Goal: Task Accomplishment & Management: Manage account settings

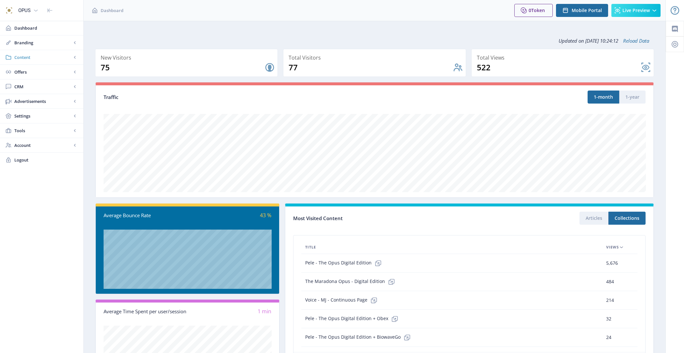
click at [41, 59] on span "Content" at bounding box center [42, 57] width 57 height 7
click at [43, 85] on span "Collections" at bounding box center [49, 86] width 56 height 7
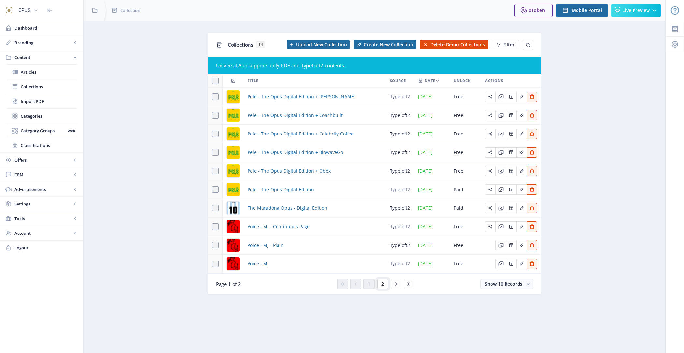
click at [382, 285] on span "2" at bounding box center [382, 283] width 3 height 5
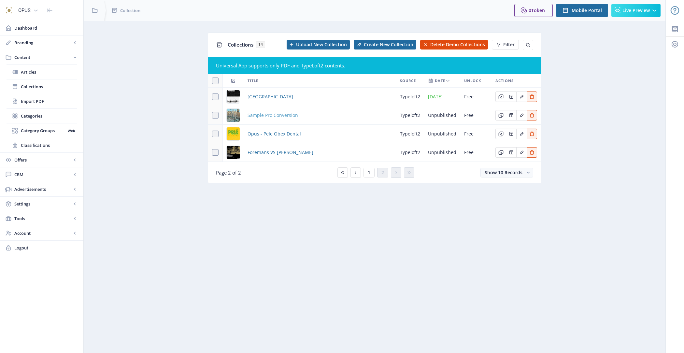
click at [287, 116] on span "Sample Pro Conversion" at bounding box center [273, 115] width 50 height 8
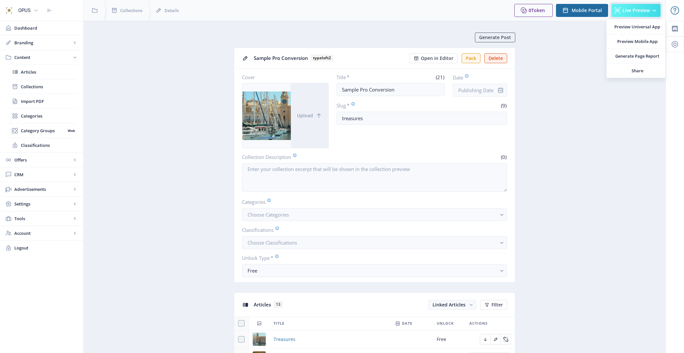
click at [650, 7] on button "Live Preview" at bounding box center [635, 10] width 49 height 13
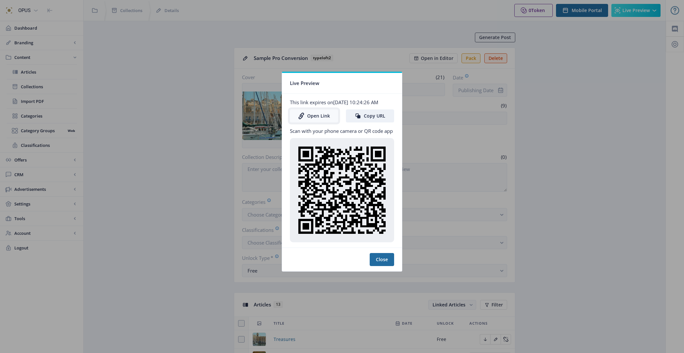
click at [320, 120] on link "Open Link" at bounding box center [314, 115] width 48 height 13
click at [381, 262] on button "Close" at bounding box center [382, 259] width 24 height 13
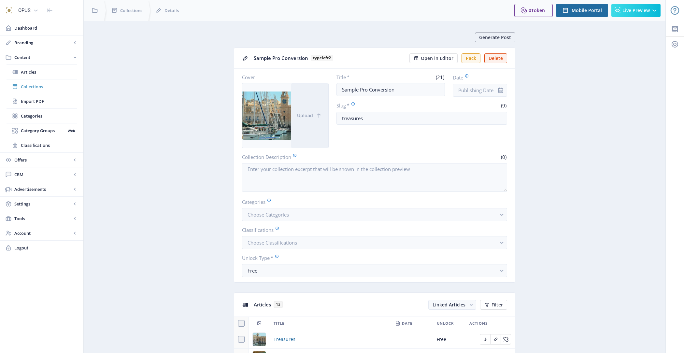
click at [62, 83] on span "Collections" at bounding box center [49, 86] width 56 height 7
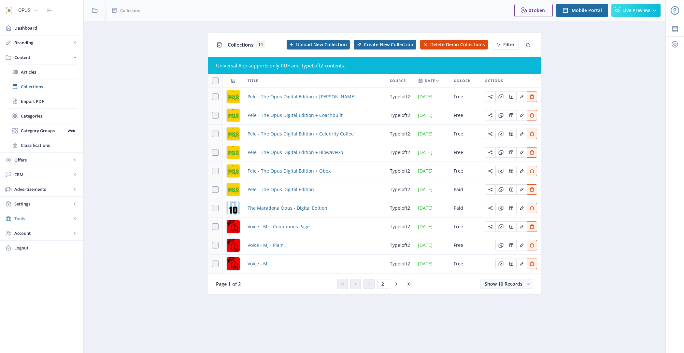
click at [28, 219] on span "Tools" at bounding box center [42, 218] width 57 height 7
click at [47, 148] on link "Font Library" at bounding box center [42, 145] width 70 height 14
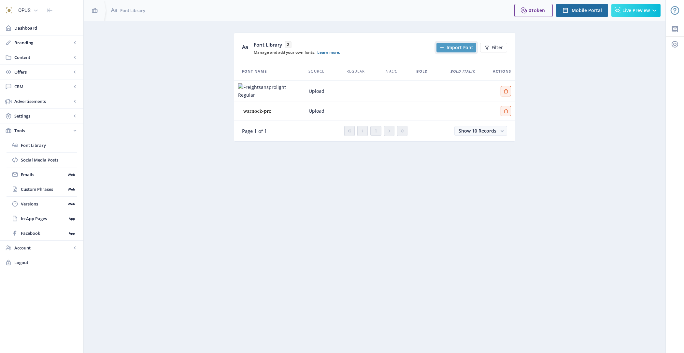
click at [458, 49] on span "Import Font" at bounding box center [460, 47] width 27 height 5
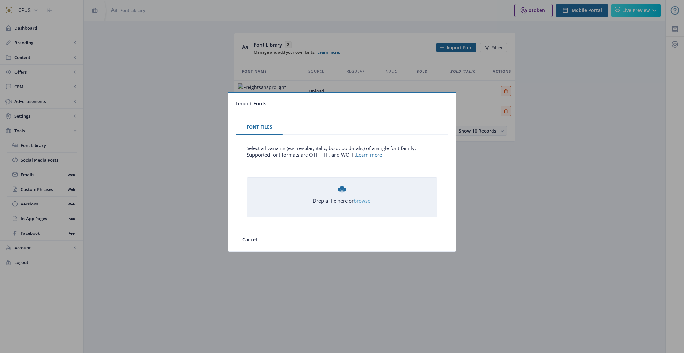
click at [0, 0] on link "browse" at bounding box center [0, 0] width 0 height 0
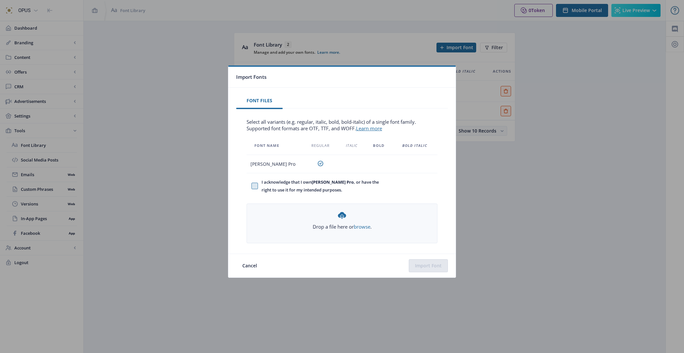
click at [253, 187] on span at bounding box center [254, 186] width 7 height 7
click at [252, 186] on input "I acknowledge that I own Warnock Pro , or have the right to use it for my inten…" at bounding box center [251, 186] width 0 height 0
checkbox input "true"
click at [436, 262] on button "Import Font" at bounding box center [428, 265] width 39 height 13
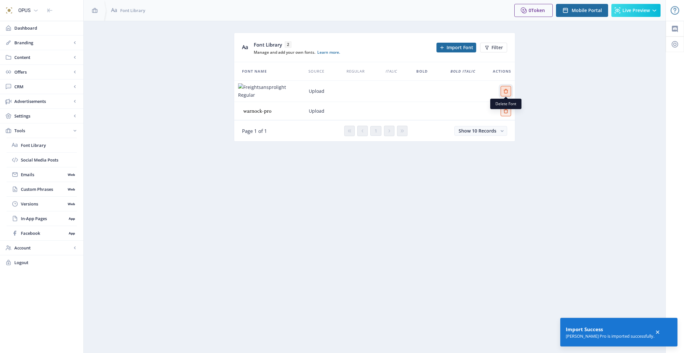
click at [507, 92] on icon "Edit page" at bounding box center [506, 91] width 4 height 4
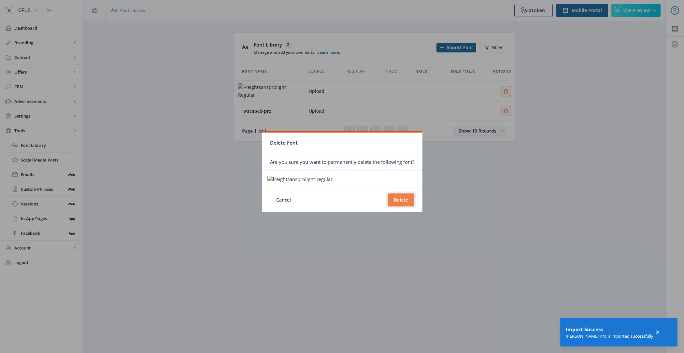
click at [411, 199] on button "Delete" at bounding box center [401, 200] width 27 height 13
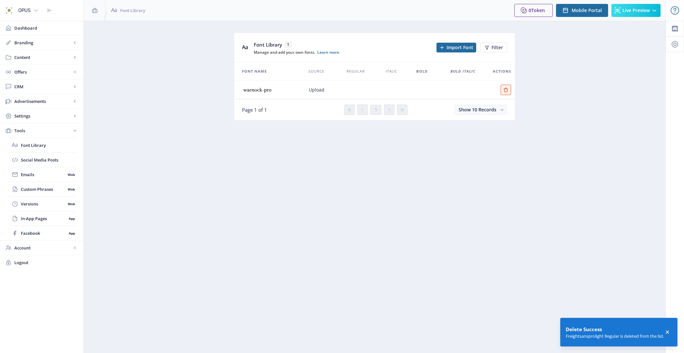
click at [455, 53] on div "Font Library 1 Manage and add your own fonts. Learn more. Import Font Filter" at bounding box center [374, 47] width 281 height 29
click at [455, 47] on span "Import Font" at bounding box center [460, 47] width 27 height 5
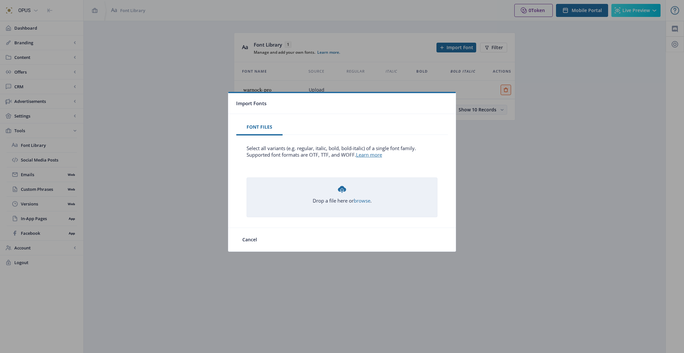
click at [358, 193] on div "Drop a file here or browse ." at bounding box center [342, 194] width 59 height 20
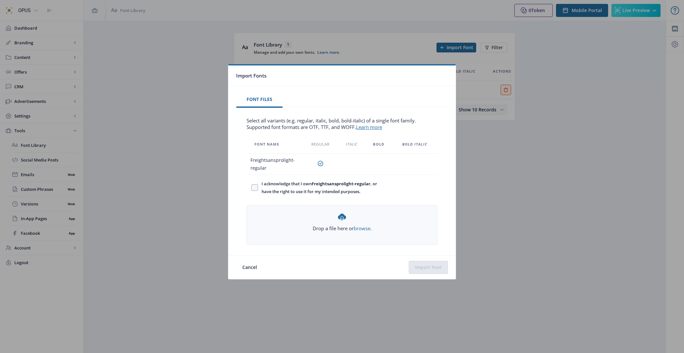
click at [289, 185] on span "I acknowledge that I own Freightsansprolight-regular , or have the right to use…" at bounding box center [321, 188] width 127 height 16
click at [252, 187] on input "I acknowledge that I own Freightsansprolight-regular , or have the right to use…" at bounding box center [251, 187] width 0 height 0
checkbox input "true"
click at [425, 268] on button "Import Font" at bounding box center [428, 267] width 39 height 13
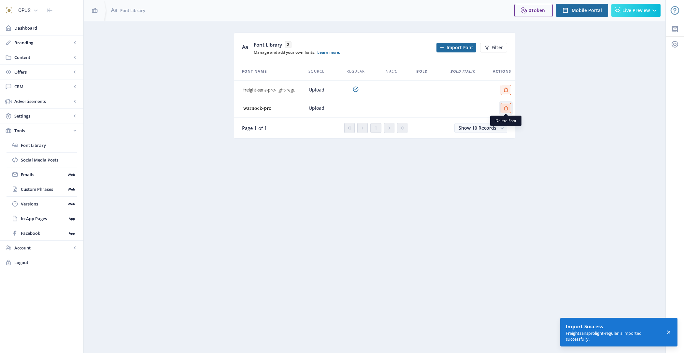
click at [506, 110] on button "Edit page" at bounding box center [506, 108] width 10 height 10
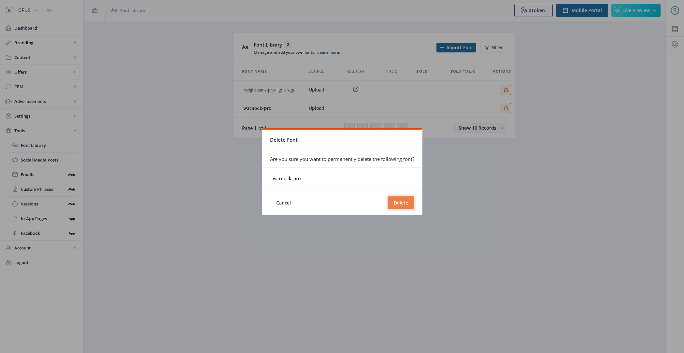
click at [404, 202] on button "Delete" at bounding box center [401, 202] width 27 height 13
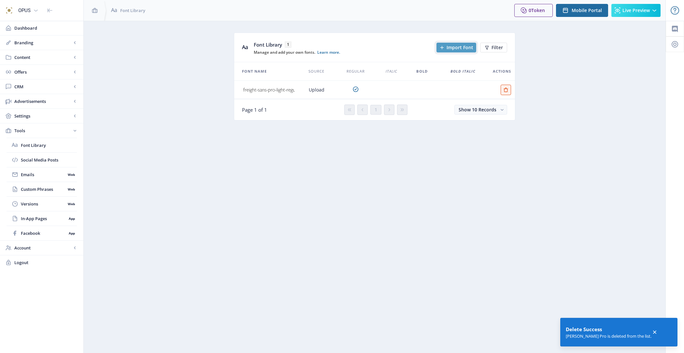
click at [459, 46] on span "Import Font" at bounding box center [460, 47] width 27 height 5
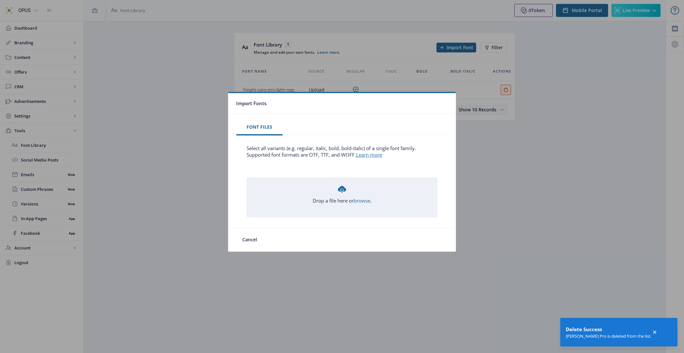
click at [354, 197] on div "Drop a file here or browse ." at bounding box center [342, 194] width 59 height 20
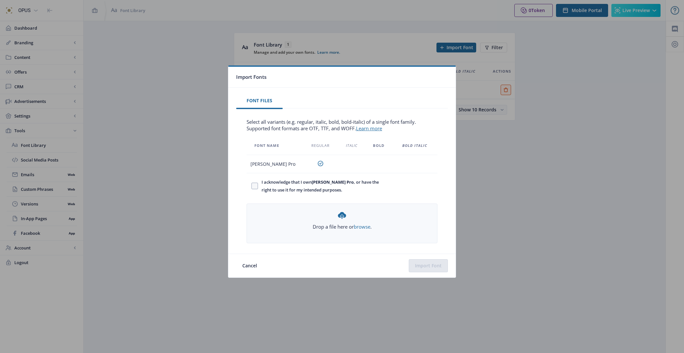
click at [324, 176] on div "I acknowledge that I own Warnock Pro , or have the right to use it for my inten…" at bounding box center [318, 188] width 143 height 30
click at [323, 184] on b "Warnock Pro" at bounding box center [333, 182] width 42 height 6
click at [252, 186] on input "I acknowledge that I own Warnock Pro , or have the right to use it for my inten…" at bounding box center [251, 186] width 0 height 0
checkbox input "true"
click at [427, 262] on button "Import Font" at bounding box center [428, 265] width 39 height 13
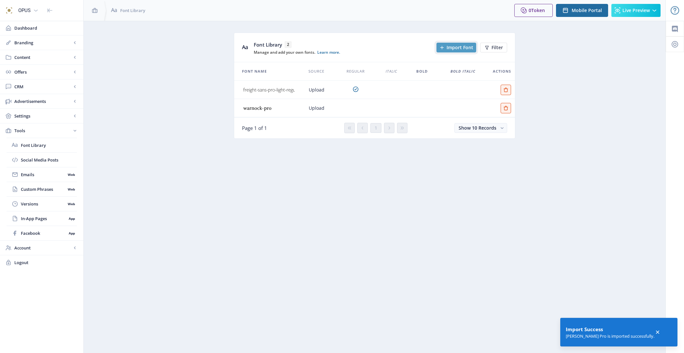
click at [460, 48] on span "Import Font" at bounding box center [460, 47] width 27 height 5
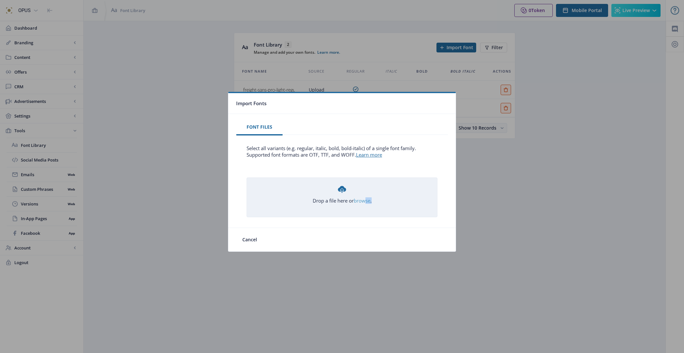
click at [366, 204] on div "Drop a file here or browse ." at bounding box center [342, 194] width 190 height 33
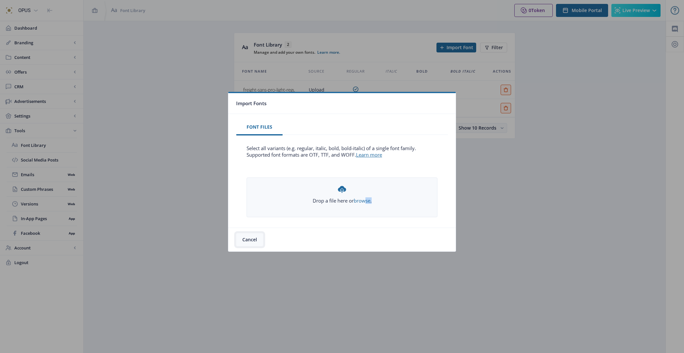
click at [255, 241] on button "Cancel" at bounding box center [249, 239] width 27 height 13
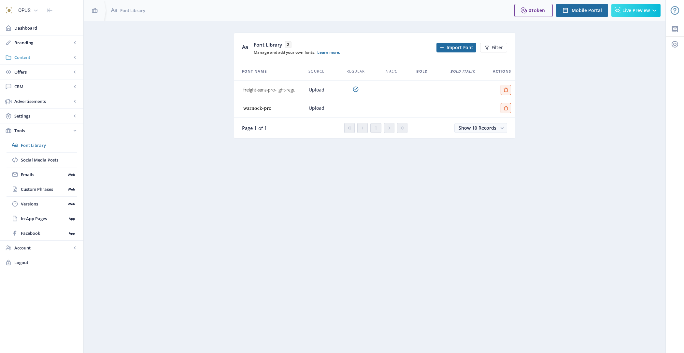
click at [36, 57] on span "Content" at bounding box center [42, 57] width 57 height 7
click at [44, 83] on span "Collections" at bounding box center [49, 86] width 56 height 7
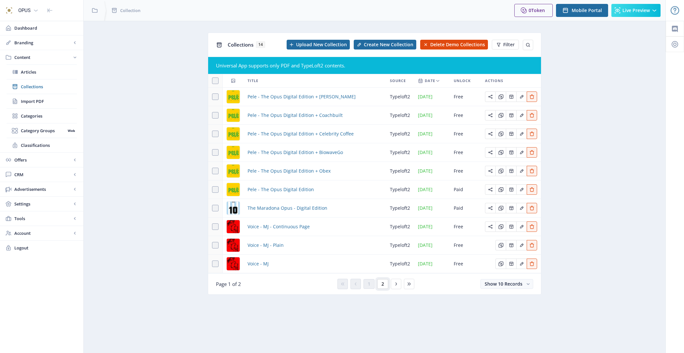
click at [383, 282] on span "2" at bounding box center [382, 283] width 3 height 5
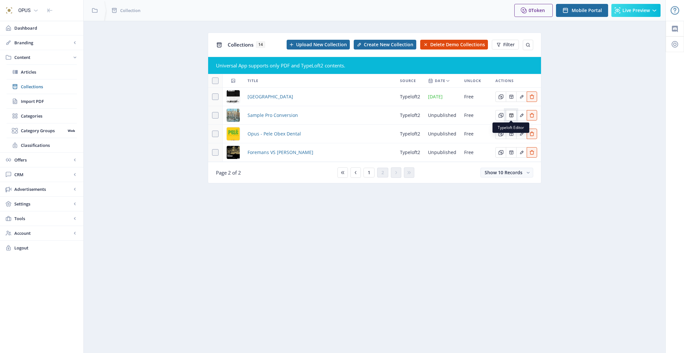
click at [512, 116] on icon "Edit page" at bounding box center [511, 115] width 5 height 5
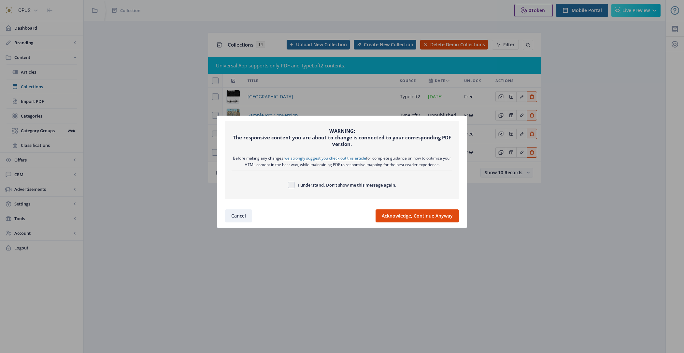
click at [346, 186] on span "I understand. Don’t show me this message again." at bounding box center [345, 185] width 102 height 8
click at [288, 185] on input "I understand. Don’t show me this message again." at bounding box center [288, 185] width 0 height 0
checkbox input "true"
click at [405, 212] on button "Acknowledge, Continue Anyway" at bounding box center [417, 215] width 83 height 13
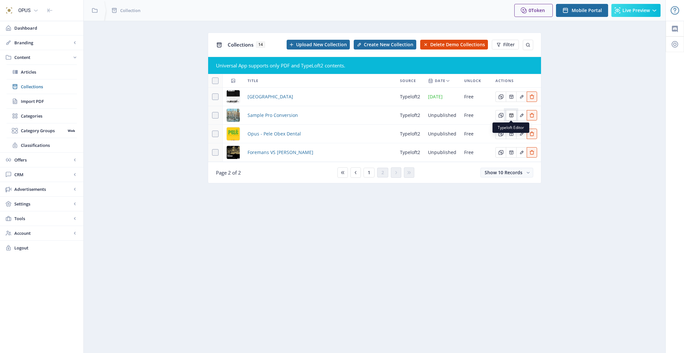
click at [511, 115] on icon "Edit page" at bounding box center [511, 115] width 5 height 5
click at [287, 114] on span "Sample Pro Conversion" at bounding box center [273, 115] width 50 height 8
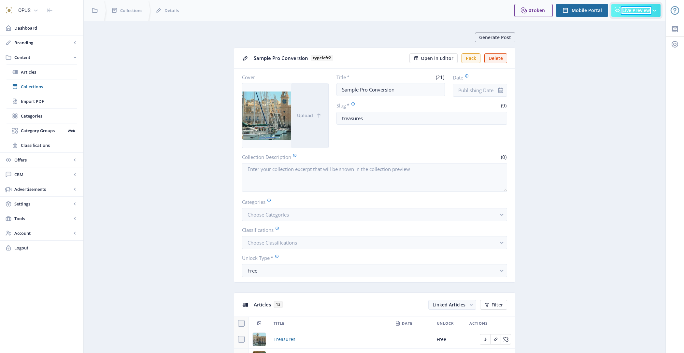
click at [647, 10] on span "Live Preview" at bounding box center [636, 10] width 27 height 5
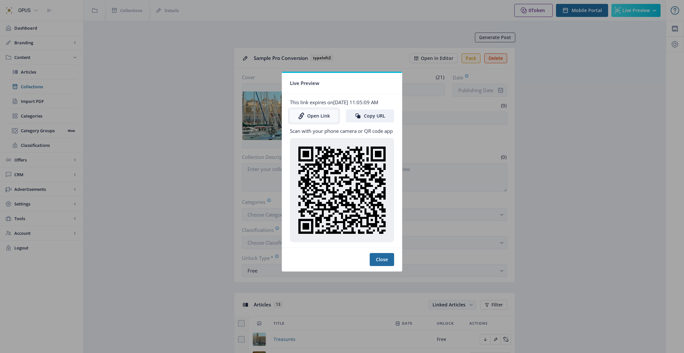
click at [309, 119] on link "Open Link" at bounding box center [314, 115] width 48 height 13
click at [369, 264] on div at bounding box center [330, 259] width 80 height 13
click at [377, 264] on button "Close" at bounding box center [382, 259] width 24 height 13
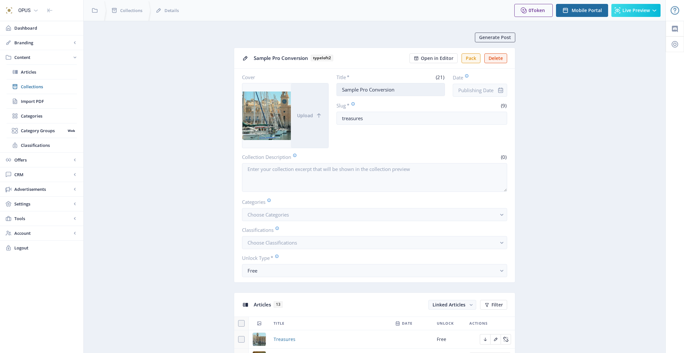
click at [342, 88] on input "Sample Pro Conversion" at bounding box center [391, 89] width 109 height 13
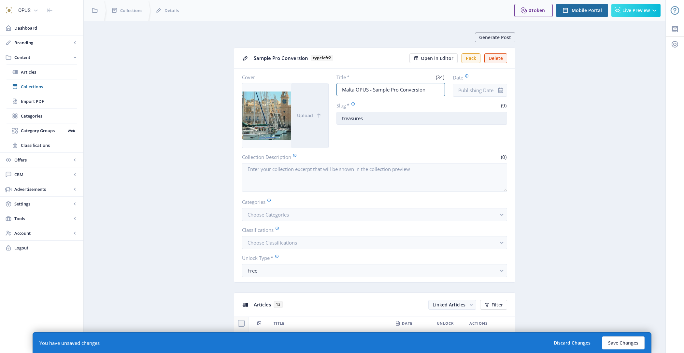
type input "Malta OPUS - Sample Pro Conversion"
drag, startPoint x: 376, startPoint y: 115, endPoint x: 331, endPoint y: 115, distance: 45.0
click at [331, 115] on div "Cover Upload Title * (34) Malta OPUS - Sample Pro Conversion Date Slug * (9) tr…" at bounding box center [374, 111] width 265 height 74
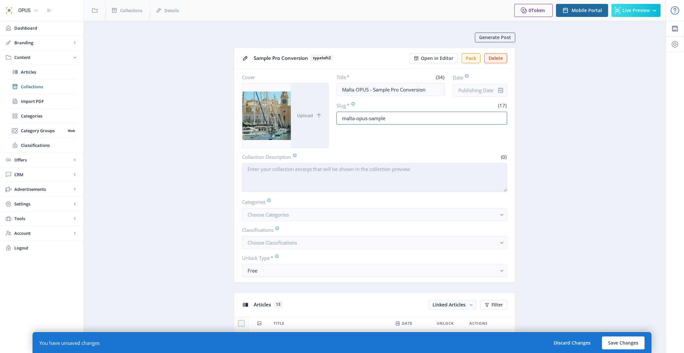
type input "malta-opus-sample"
click at [398, 169] on textarea "Collection Description" at bounding box center [374, 177] width 265 height 29
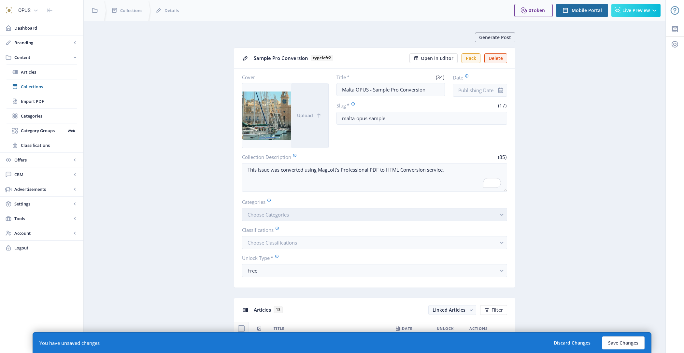
click at [380, 212] on button "Choose Categories" at bounding box center [374, 214] width 265 height 13
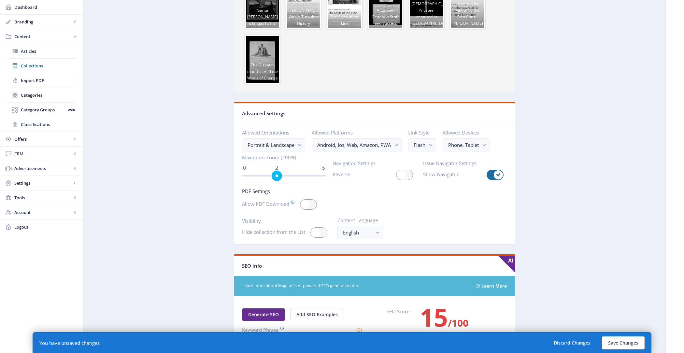
scroll to position [756, 0]
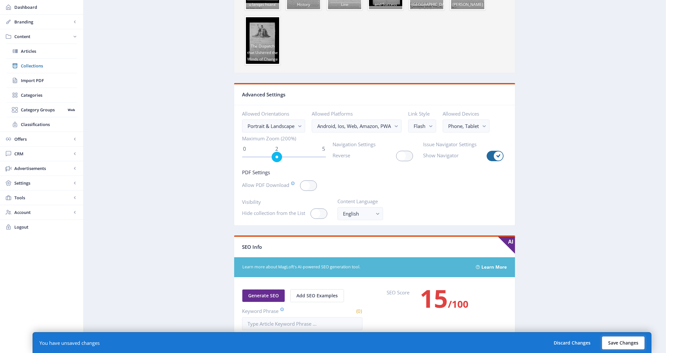
click at [637, 340] on button "Save Changes" at bounding box center [623, 343] width 43 height 13
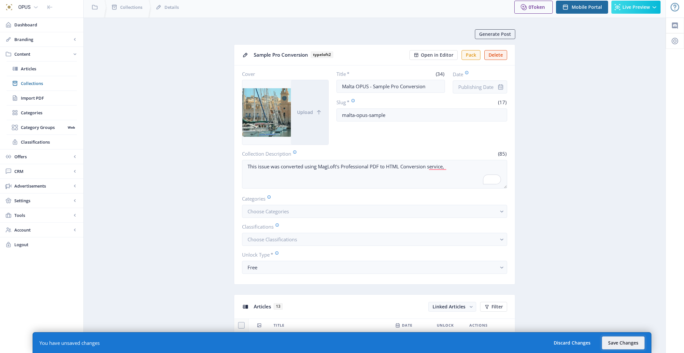
scroll to position [0, 0]
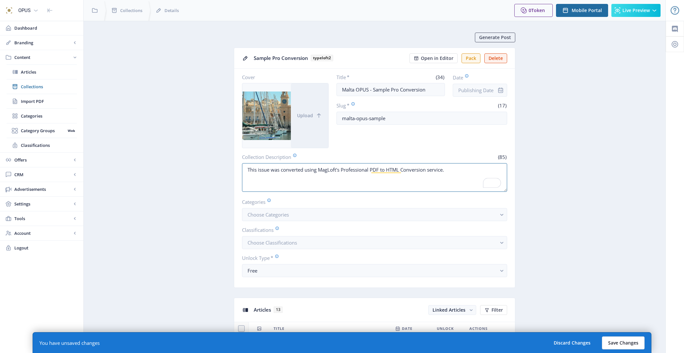
type textarea "This issue was converted using MagLoft's Professional PDF to HTML Conversion se…"
click at [615, 338] on button "Save Changes" at bounding box center [623, 343] width 43 height 13
click at [621, 348] on button "Save Changes" at bounding box center [623, 343] width 43 height 13
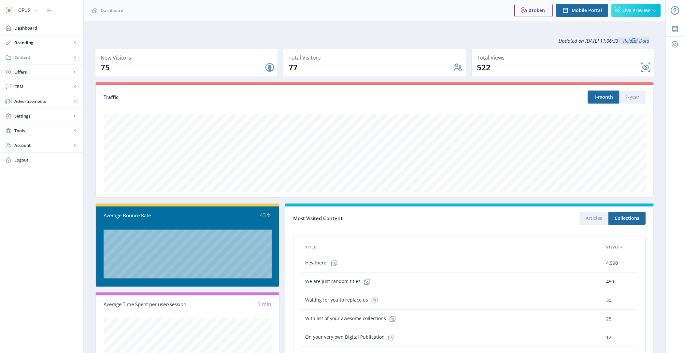
click at [45, 56] on span "Content" at bounding box center [42, 57] width 57 height 7
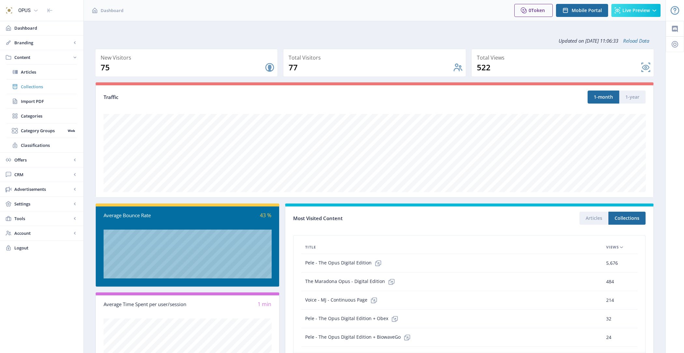
click at [49, 86] on span "Collections" at bounding box center [49, 86] width 56 height 7
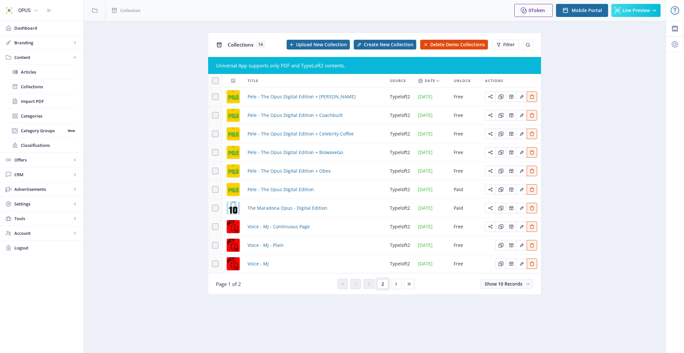
click at [383, 284] on span "2" at bounding box center [382, 283] width 3 height 5
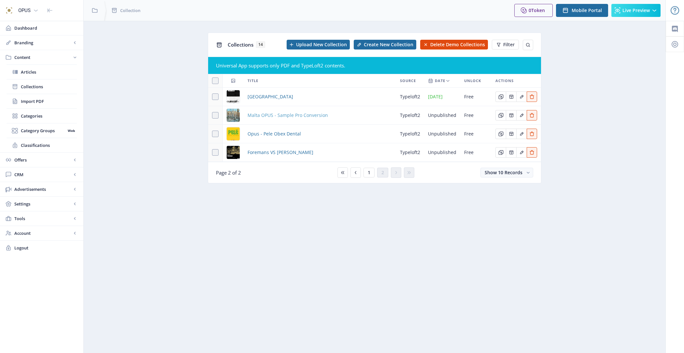
click at [278, 114] on span "Malta OPUS - Sample Pro Conversion" at bounding box center [288, 115] width 80 height 8
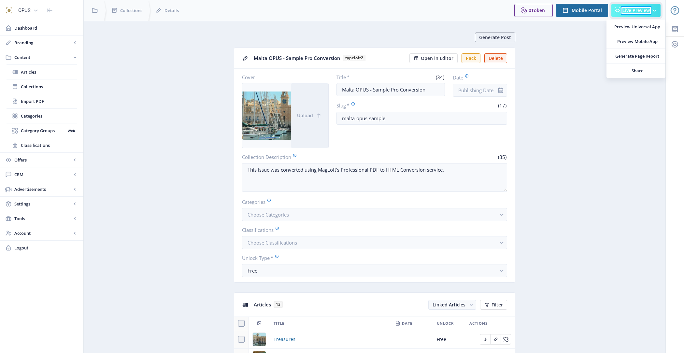
click at [641, 8] on span "Live Preview" at bounding box center [636, 10] width 27 height 5
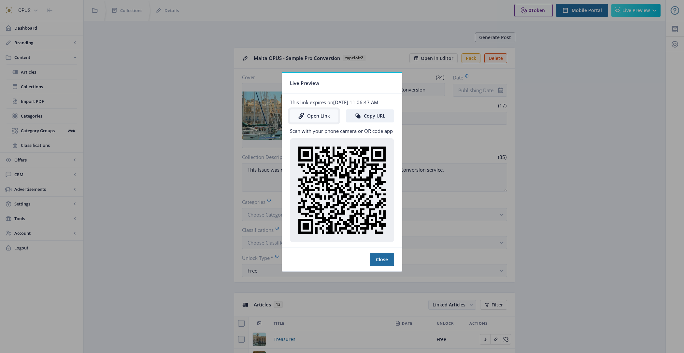
click at [325, 118] on link "Open Link" at bounding box center [314, 115] width 48 height 13
click at [387, 265] on button "Close" at bounding box center [382, 259] width 24 height 13
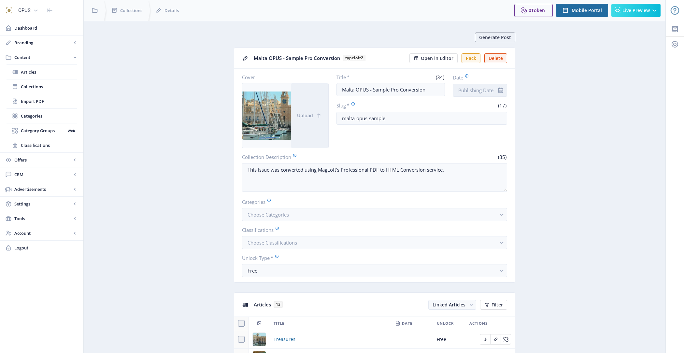
click at [490, 92] on input "Date" at bounding box center [480, 90] width 54 height 13
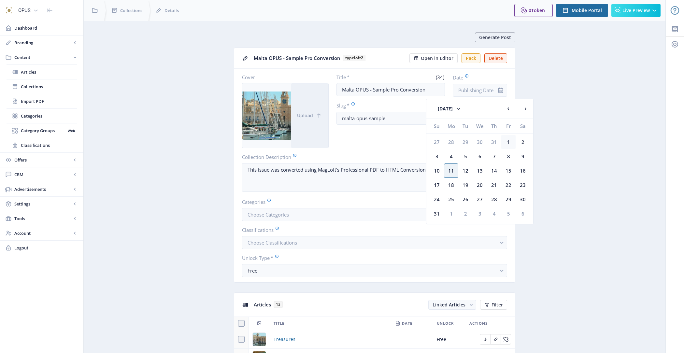
click at [512, 143] on div "1" at bounding box center [508, 142] width 14 height 14
type input "[DATE]"
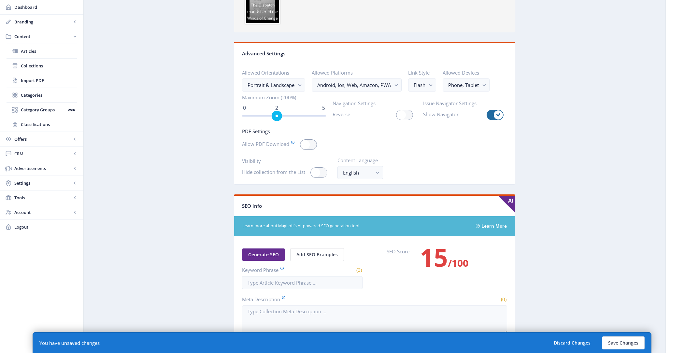
scroll to position [837, 0]
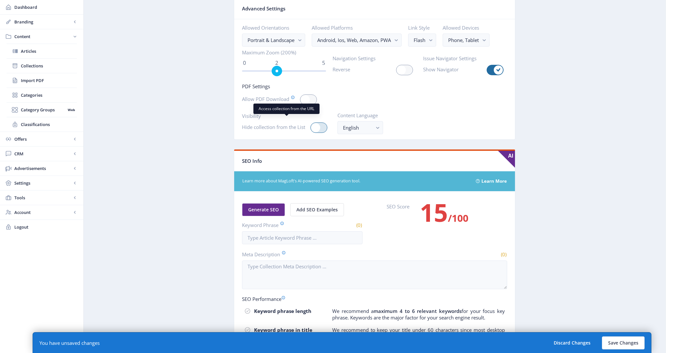
click at [323, 122] on div at bounding box center [318, 127] width 17 height 10
click at [311, 128] on input "checkbox" at bounding box center [310, 128] width 0 height 0
checkbox input "true"
click at [624, 343] on button "Save Changes" at bounding box center [623, 343] width 43 height 13
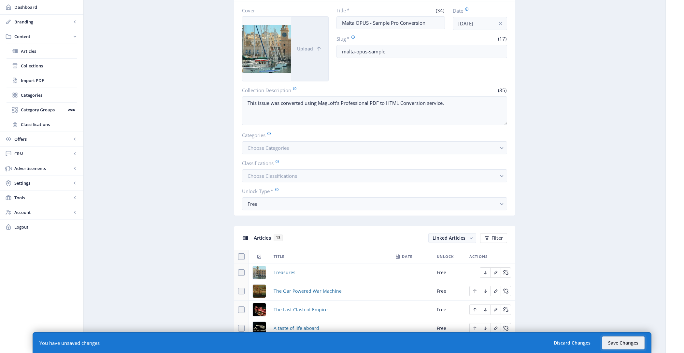
scroll to position [0, 0]
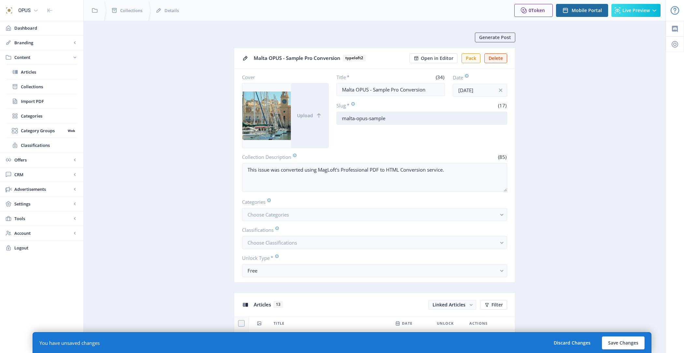
click at [408, 113] on input "malta-opus-sample" at bounding box center [422, 118] width 171 height 13
click at [629, 344] on button "Save Changes" at bounding box center [623, 343] width 43 height 13
click at [40, 85] on span "Collections" at bounding box center [49, 86] width 56 height 7
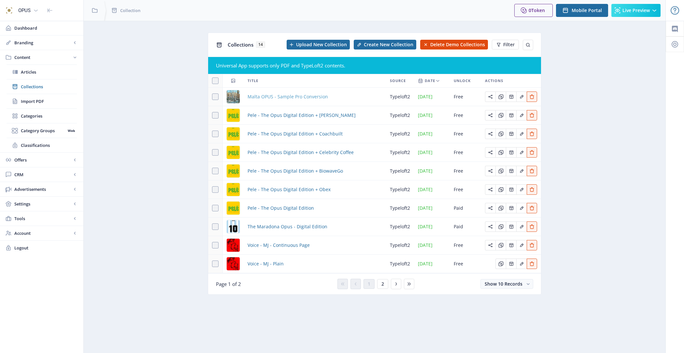
click at [280, 96] on span "Malta OPUS - Sample Pro Conversion" at bounding box center [288, 97] width 80 height 8
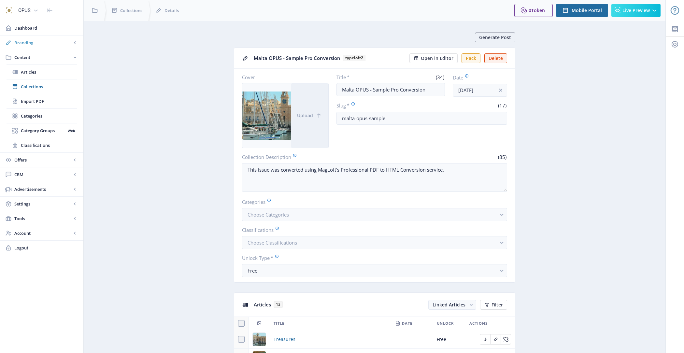
click at [54, 47] on link "Branding" at bounding box center [41, 43] width 83 height 14
click at [51, 111] on link "Custom Domain Web" at bounding box center [42, 116] width 70 height 14
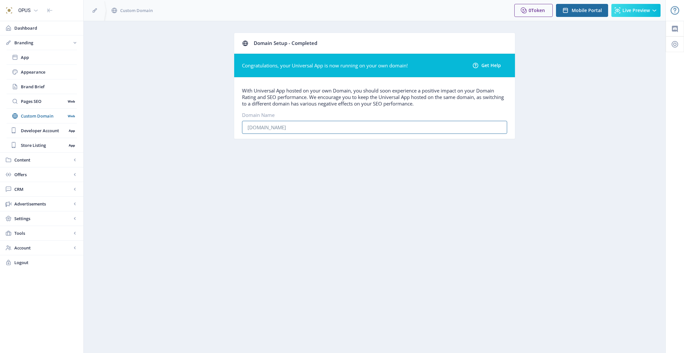
drag, startPoint x: 314, startPoint y: 122, endPoint x: 332, endPoint y: 134, distance: 22.1
click at [332, 134] on div "With Universal App hosted on your own Domain, you should soon experience a posi…" at bounding box center [374, 108] width 281 height 62
click at [30, 159] on span "Content" at bounding box center [42, 160] width 57 height 7
click at [49, 88] on span "Collections" at bounding box center [49, 86] width 56 height 7
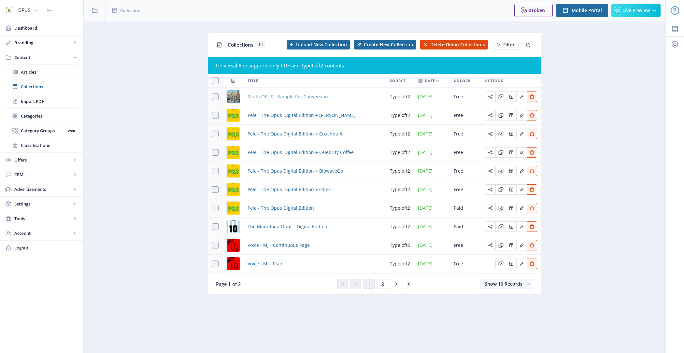
click at [265, 97] on span "Malta OPUS - Sample Pro Conversion" at bounding box center [288, 97] width 80 height 8
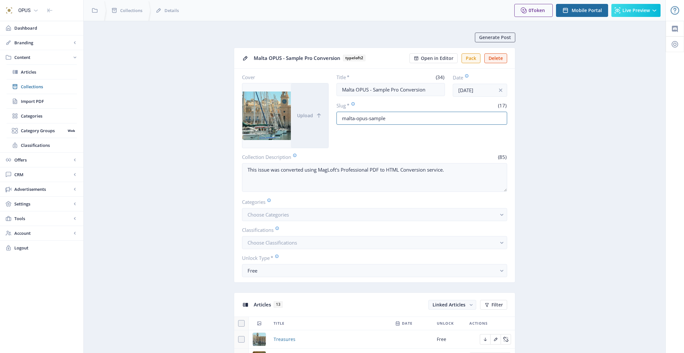
drag, startPoint x: 403, startPoint y: 118, endPoint x: 333, endPoint y: 117, distance: 69.7
click at [333, 117] on div "Cover Upload Title * (34) [GEOGRAPHIC_DATA] OPUS - Sample Pro Conversion Date […" at bounding box center [374, 111] width 265 height 74
click at [651, 11] on icon at bounding box center [654, 10] width 7 height 7
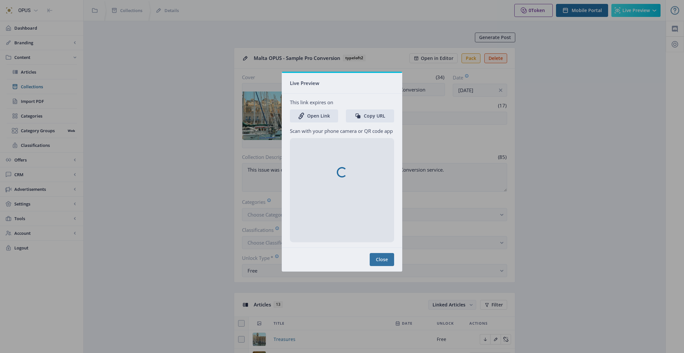
click at [368, 116] on nb-spinner at bounding box center [342, 172] width 120 height 198
click at [376, 264] on nb-spinner at bounding box center [342, 172] width 120 height 198
click at [385, 261] on nb-spinner at bounding box center [342, 172] width 120 height 198
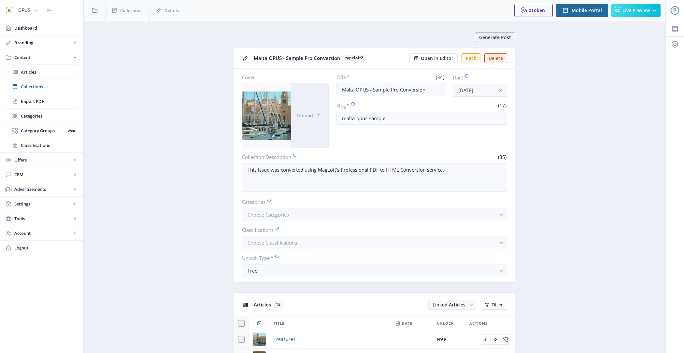
click at [639, 12] on span "Live Preview" at bounding box center [636, 10] width 27 height 5
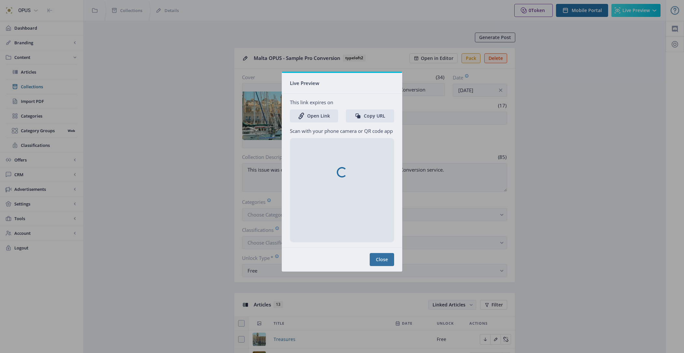
click at [375, 114] on nb-spinner at bounding box center [342, 172] width 120 height 198
click at [373, 115] on nb-spinner at bounding box center [342, 172] width 120 height 198
click at [384, 262] on nb-spinner at bounding box center [342, 172] width 120 height 198
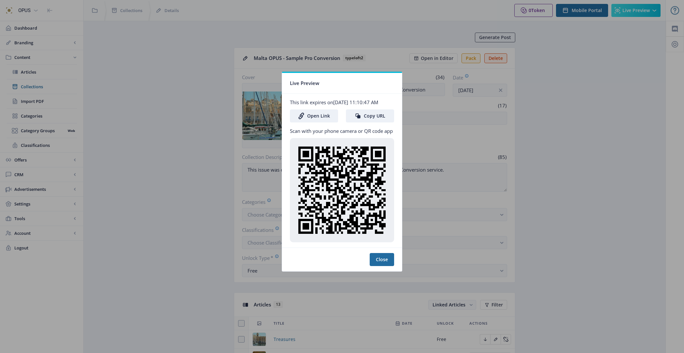
click at [368, 129] on nb-card-body "This link expires on Aug 12, 2025, 11:10:47 AM Open Link Copy URL Scan with you…" at bounding box center [342, 171] width 120 height 154
click at [368, 122] on button "Copy URL" at bounding box center [370, 115] width 48 height 13
click at [369, 118] on button "Copy URL" at bounding box center [370, 115] width 48 height 13
click at [382, 266] on button "Close" at bounding box center [382, 259] width 24 height 13
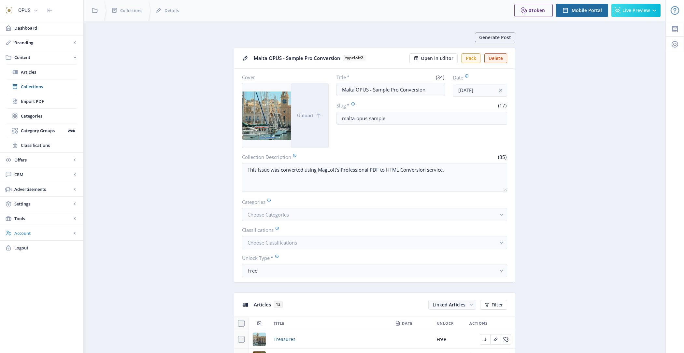
click at [22, 231] on span "Account" at bounding box center [42, 233] width 57 height 7
click at [50, 157] on span "Profile" at bounding box center [49, 160] width 56 height 7
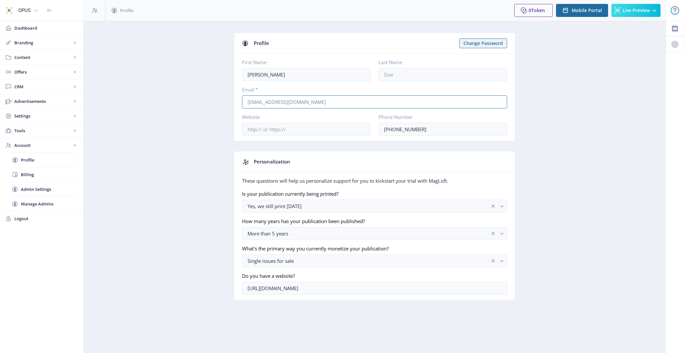
drag, startPoint x: 323, startPoint y: 99, endPoint x: 204, endPoint y: 98, distance: 119.6
click at [204, 98] on app-account-profile "Profile Change Password First Name Hari Last Name Email * hari@opusmedia.co.uk …" at bounding box center [374, 172] width 559 height 278
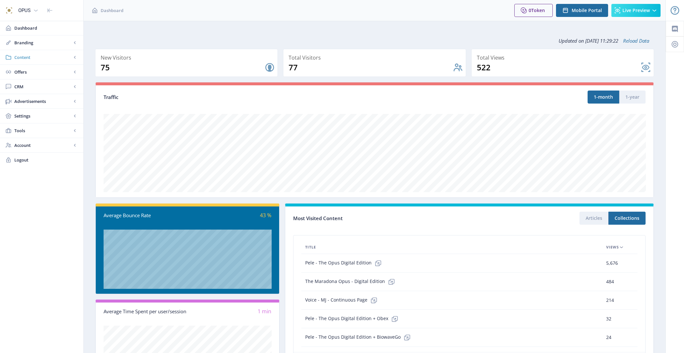
click at [37, 55] on span "Content" at bounding box center [42, 57] width 57 height 7
click at [42, 88] on span "Collections" at bounding box center [49, 86] width 56 height 7
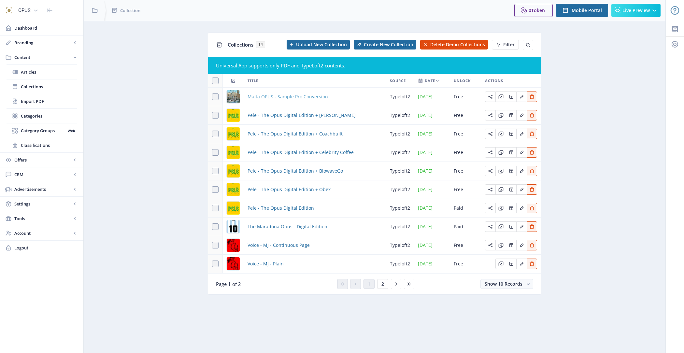
click at [288, 97] on span "Malta OPUS - Sample Pro Conversion" at bounding box center [288, 97] width 80 height 8
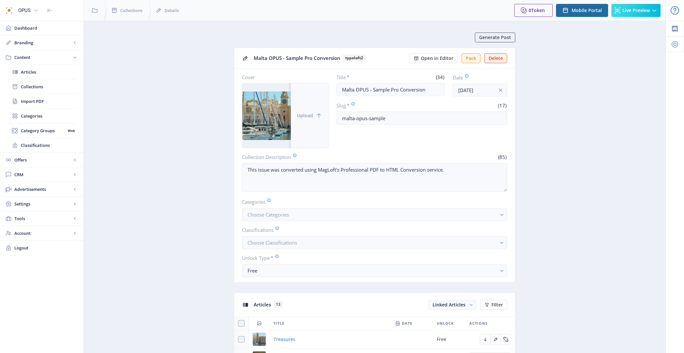
click at [314, 114] on button "Upload" at bounding box center [309, 115] width 37 height 65
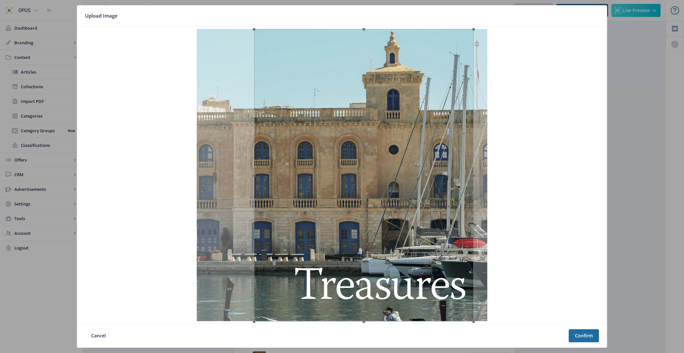
drag, startPoint x: 363, startPoint y: 165, endPoint x: 384, endPoint y: 165, distance: 21.8
click at [384, 165] on div at bounding box center [364, 175] width 220 height 293
click at [581, 333] on button "Confirm" at bounding box center [584, 335] width 30 height 13
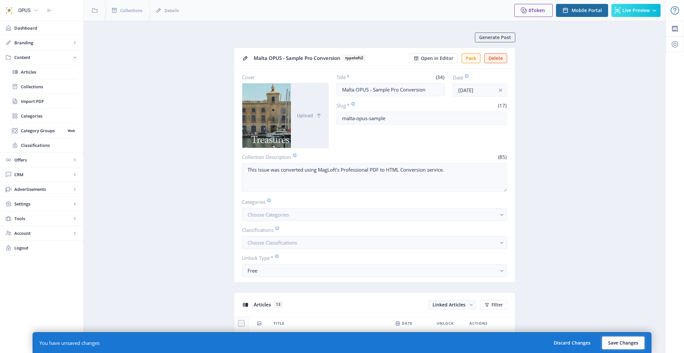
click at [626, 346] on button "Save Changes" at bounding box center [623, 343] width 43 height 13
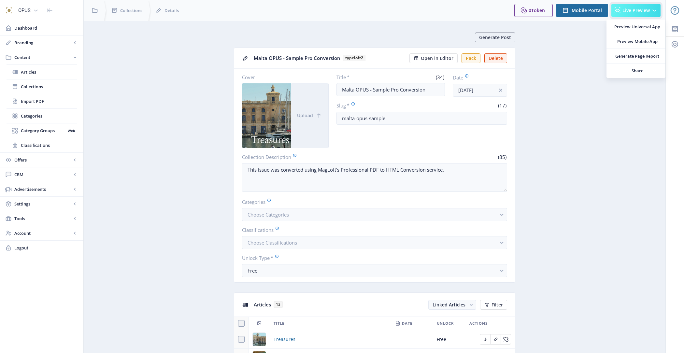
click at [627, 14] on button "Live Preview" at bounding box center [635, 10] width 49 height 13
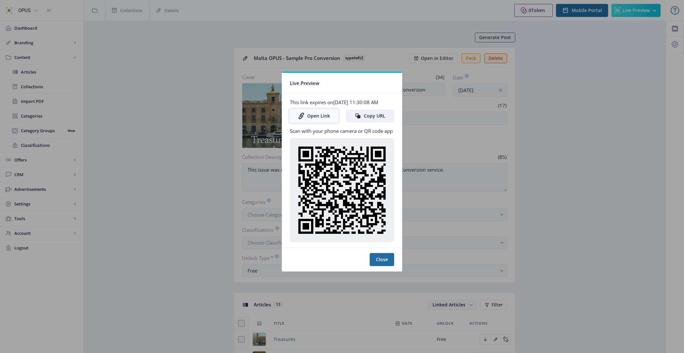
click at [319, 116] on link "Open Link" at bounding box center [314, 115] width 48 height 13
click at [385, 263] on button "Close" at bounding box center [382, 259] width 24 height 13
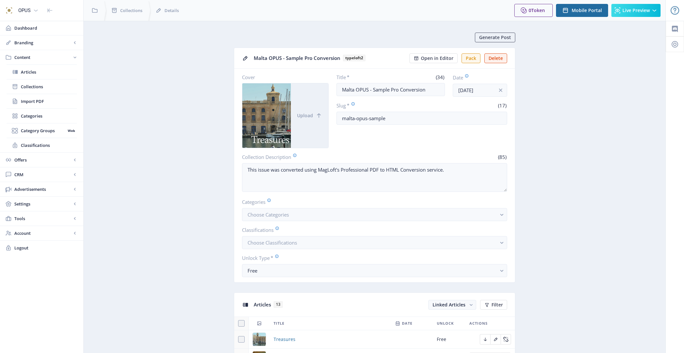
click at [442, 57] on span "Open in Editor" at bounding box center [437, 58] width 33 height 5
click at [646, 8] on span "Live Preview" at bounding box center [636, 10] width 27 height 5
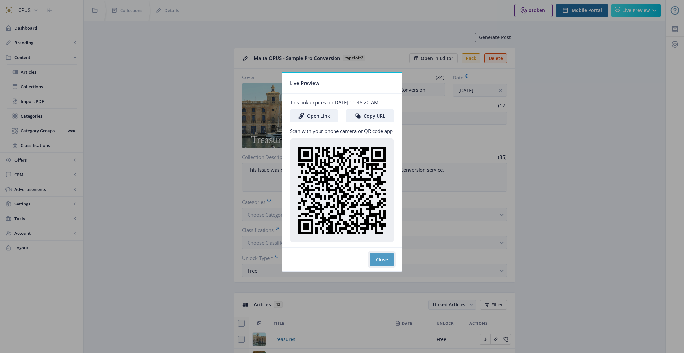
click at [382, 264] on button "Close" at bounding box center [382, 259] width 24 height 13
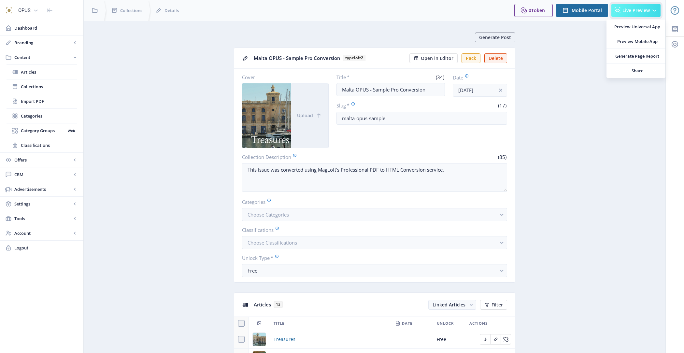
click at [621, 8] on button "Live Preview" at bounding box center [635, 10] width 49 height 13
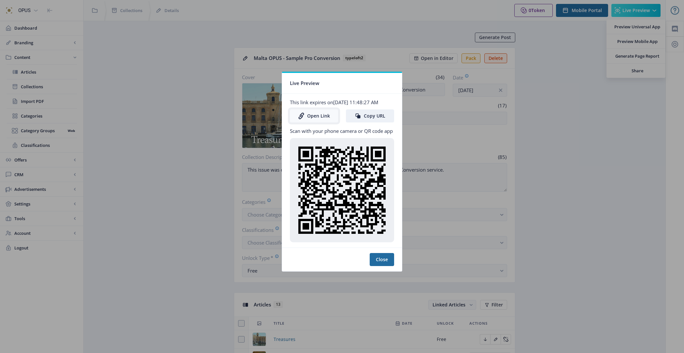
click at [310, 116] on link "Open Link" at bounding box center [314, 115] width 48 height 13
click at [378, 262] on button "Close" at bounding box center [382, 259] width 24 height 13
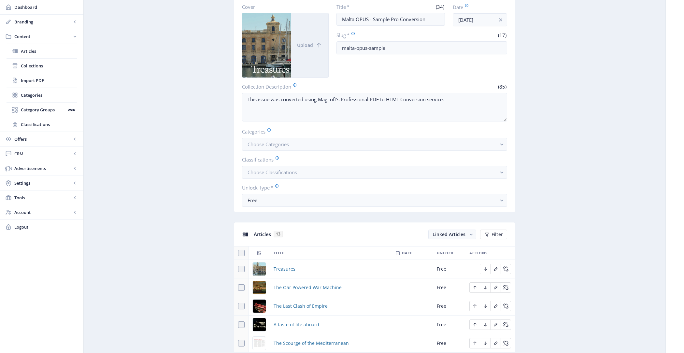
scroll to position [121, 0]
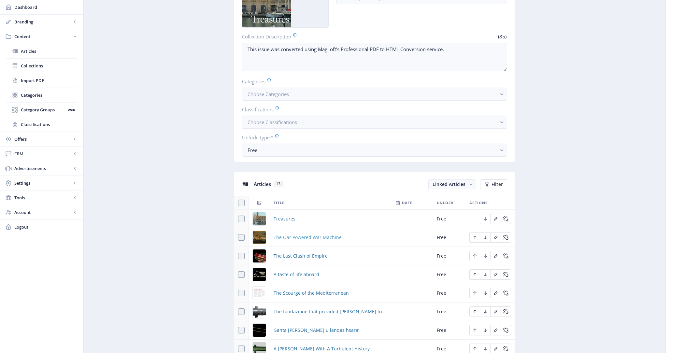
click at [299, 234] on span "The Oar Powered War Machine" at bounding box center [308, 238] width 68 height 8
click at [306, 235] on span "The Oar Powered War Machine" at bounding box center [308, 238] width 68 height 8
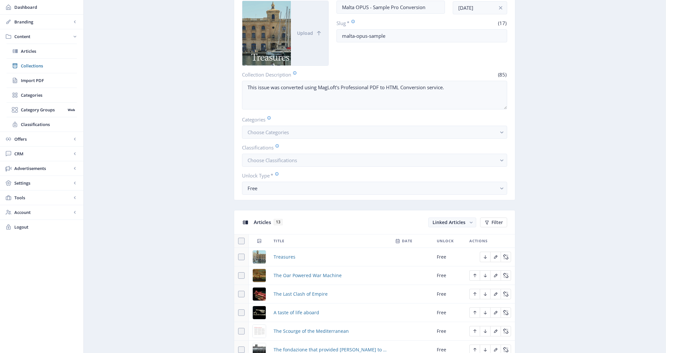
scroll to position [112, 0]
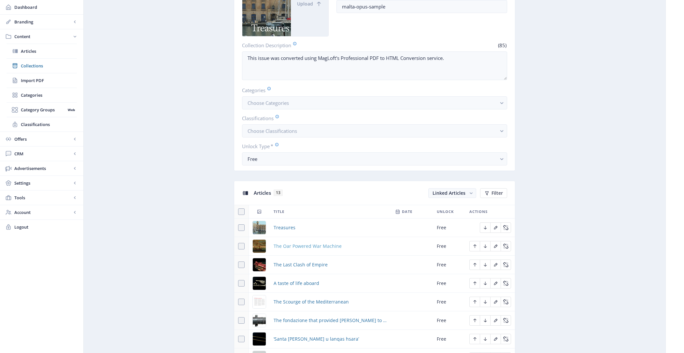
click at [287, 244] on span "The Oar Powered War Machine" at bounding box center [308, 246] width 68 height 8
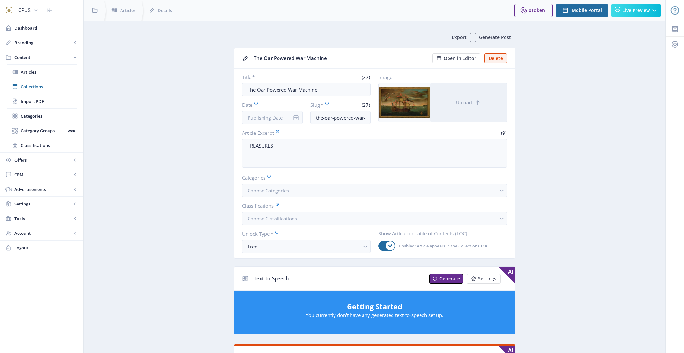
click at [300, 137] on app-form-field "Article Excerpt (9) TREASURES" at bounding box center [374, 149] width 265 height 40
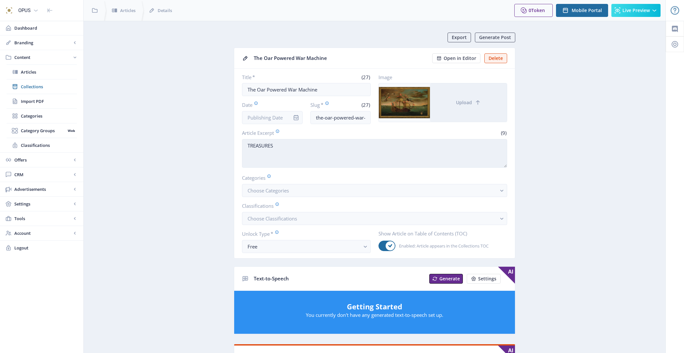
click at [299, 142] on textarea "TREASURES" at bounding box center [374, 153] width 265 height 29
paste textarea "In the [GEOGRAPHIC_DATA], the galley was the one sea craft that withstood the t…"
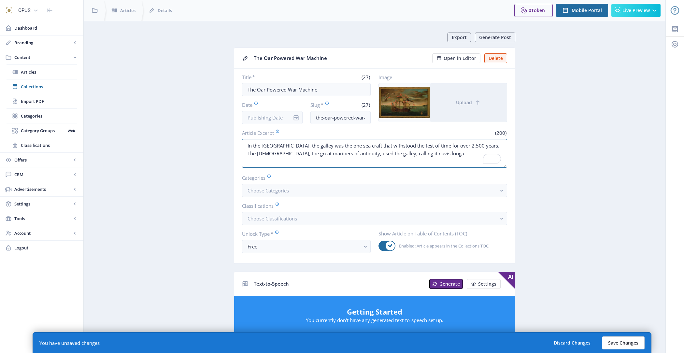
type textarea "In the [GEOGRAPHIC_DATA], the galley was the one sea craft that withstood the t…"
click at [634, 341] on button "Save Changes" at bounding box center [623, 343] width 43 height 13
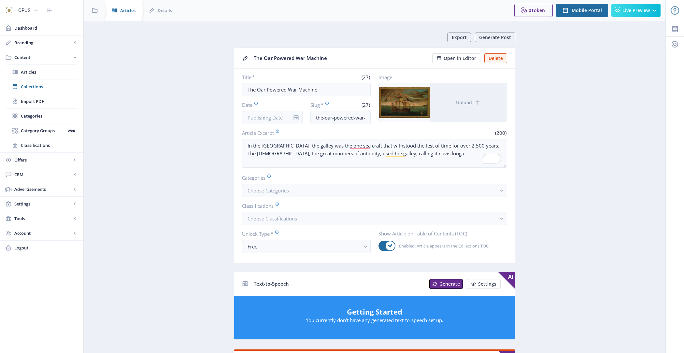
click at [124, 11] on span "Articles" at bounding box center [127, 10] width 15 height 7
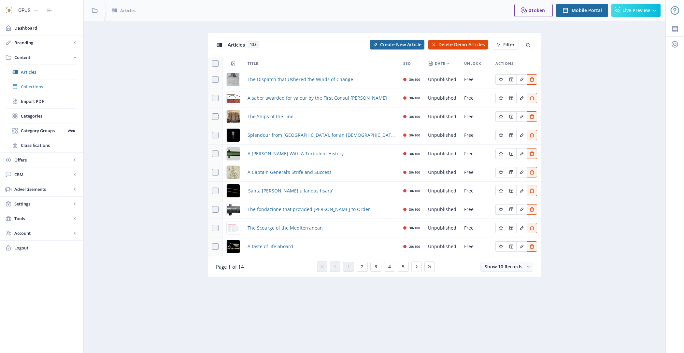
click at [47, 80] on link "Collections" at bounding box center [42, 86] width 70 height 14
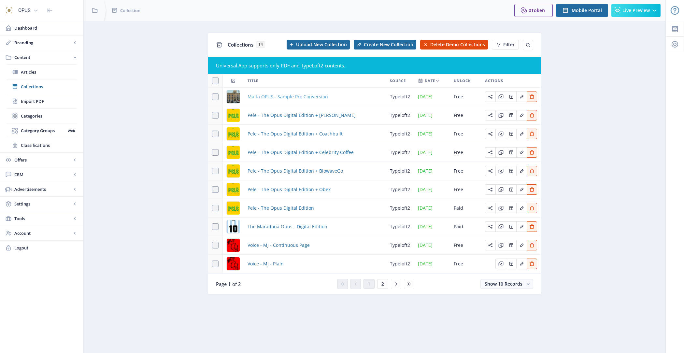
click at [278, 95] on span "Malta OPUS - Sample Pro Conversion" at bounding box center [288, 97] width 80 height 8
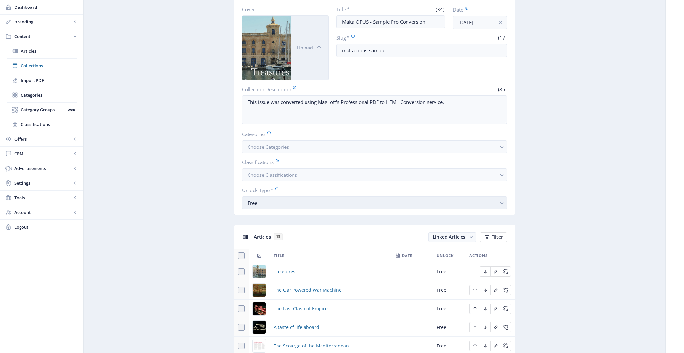
scroll to position [113, 0]
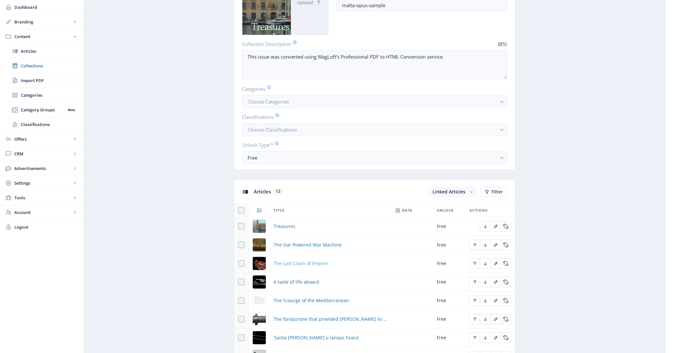
click at [310, 263] on span "The Last Clash of Empire" at bounding box center [301, 264] width 54 height 8
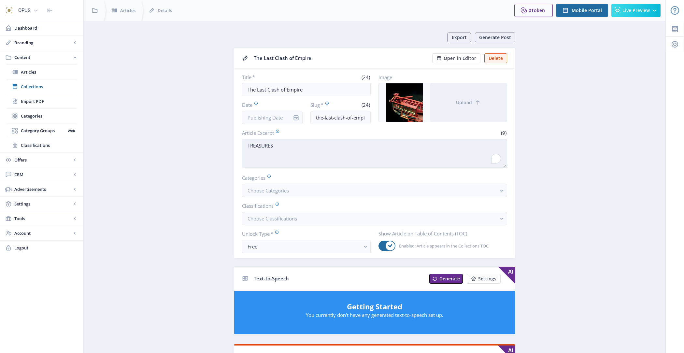
click at [299, 143] on textarea "TREASURES" at bounding box center [374, 153] width 265 height 29
paste textarea "For centuries, Mediterranean seafarers shared, irrespective of faith, a common …"
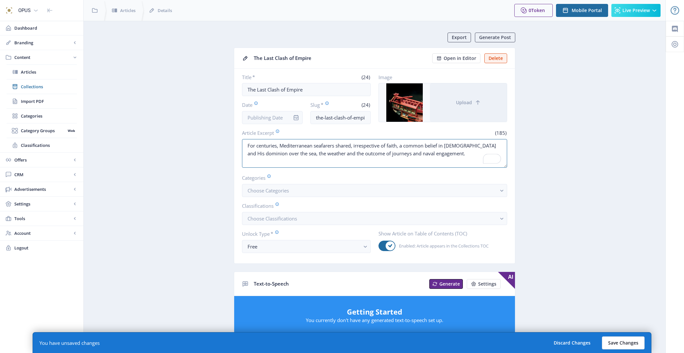
type textarea "For centuries, Mediterranean seafarers shared, irrespective of faith, a common …"
click at [626, 343] on button "Save Changes" at bounding box center [623, 343] width 43 height 13
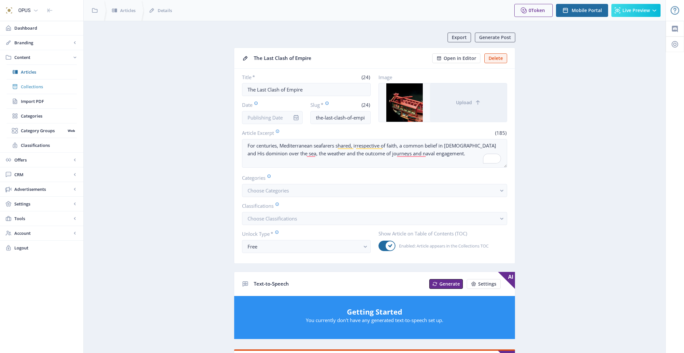
click at [48, 82] on link "Collections" at bounding box center [42, 86] width 70 height 14
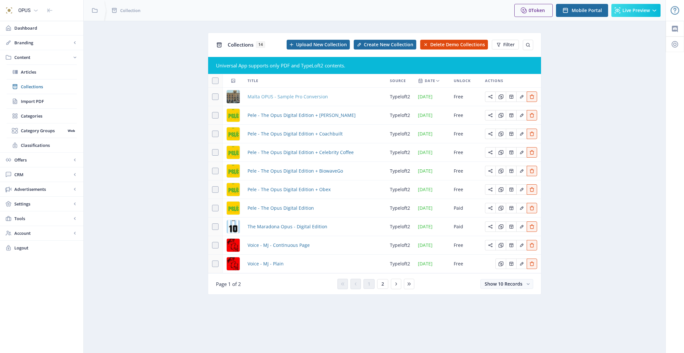
click at [295, 98] on span "Malta OPUS - Sample Pro Conversion" at bounding box center [288, 97] width 80 height 8
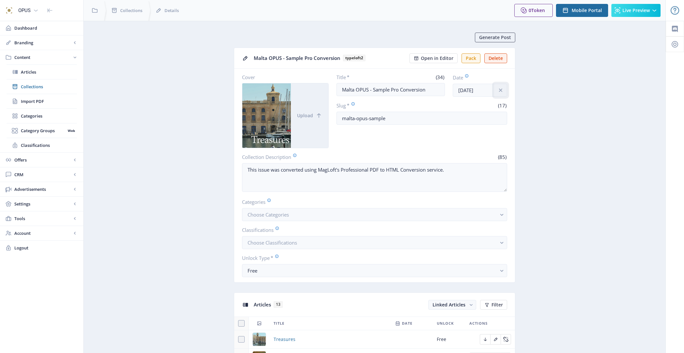
click at [500, 88] on icon "info" at bounding box center [500, 90] width 7 height 7
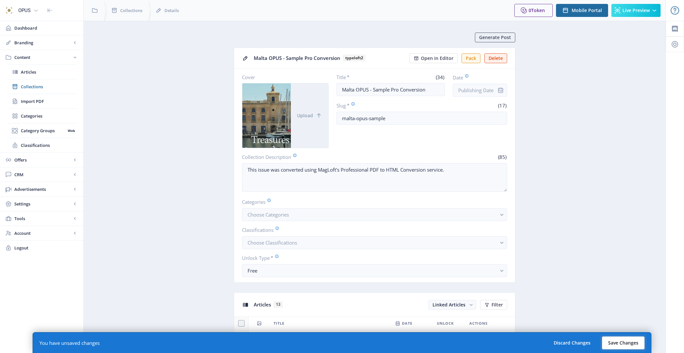
click at [632, 339] on button "Save Changes" at bounding box center [623, 343] width 43 height 13
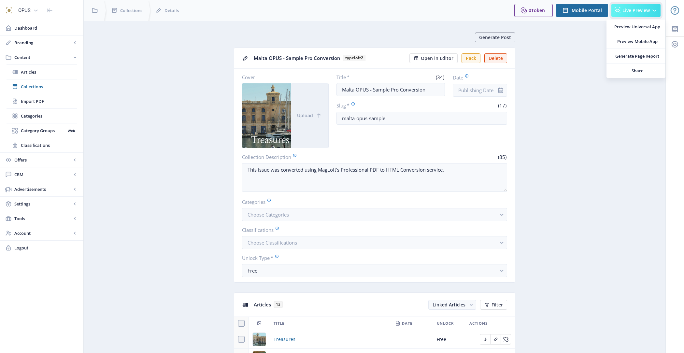
click at [624, 5] on button "Live Preview" at bounding box center [635, 10] width 49 height 13
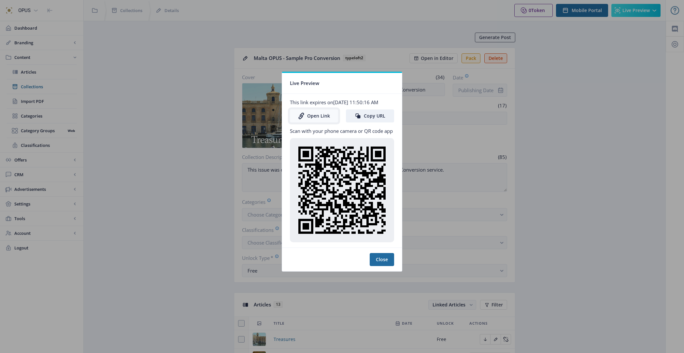
click at [310, 119] on link "Open Link" at bounding box center [314, 115] width 48 height 13
click at [376, 262] on button "Close" at bounding box center [382, 259] width 24 height 13
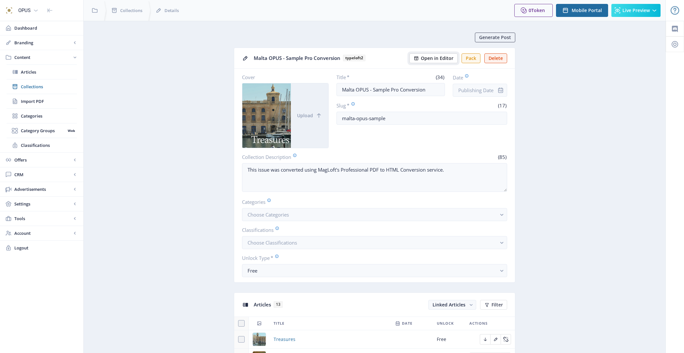
click at [430, 57] on span "Open in Editor" at bounding box center [437, 58] width 33 height 5
click at [623, 11] on span "Live Preview" at bounding box center [636, 10] width 27 height 5
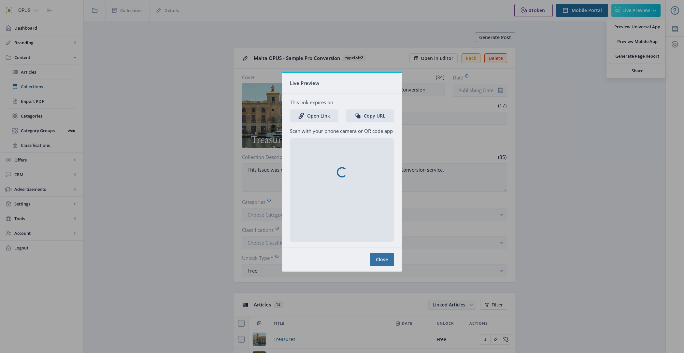
click at [320, 118] on nb-spinner at bounding box center [342, 172] width 120 height 198
click at [310, 119] on nb-spinner at bounding box center [342, 172] width 120 height 198
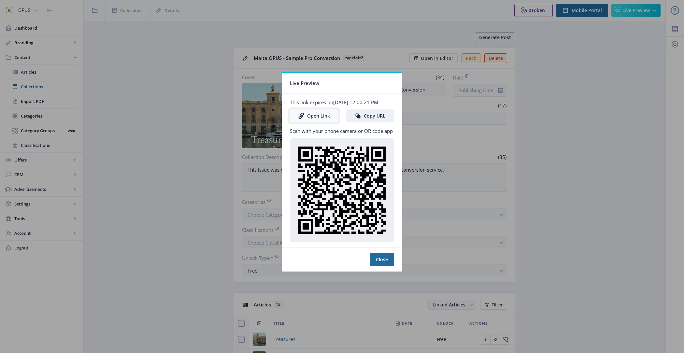
click at [317, 118] on link "Open Link" at bounding box center [314, 115] width 48 height 13
click at [389, 264] on button "Close" at bounding box center [382, 259] width 24 height 13
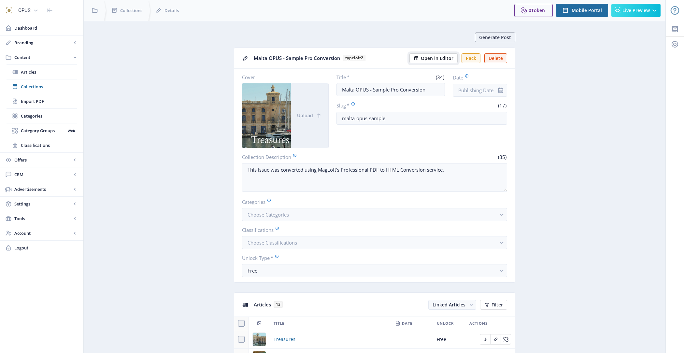
click at [448, 56] on span "Open in Editor" at bounding box center [437, 58] width 33 height 5
